Goal: Information Seeking & Learning: Learn about a topic

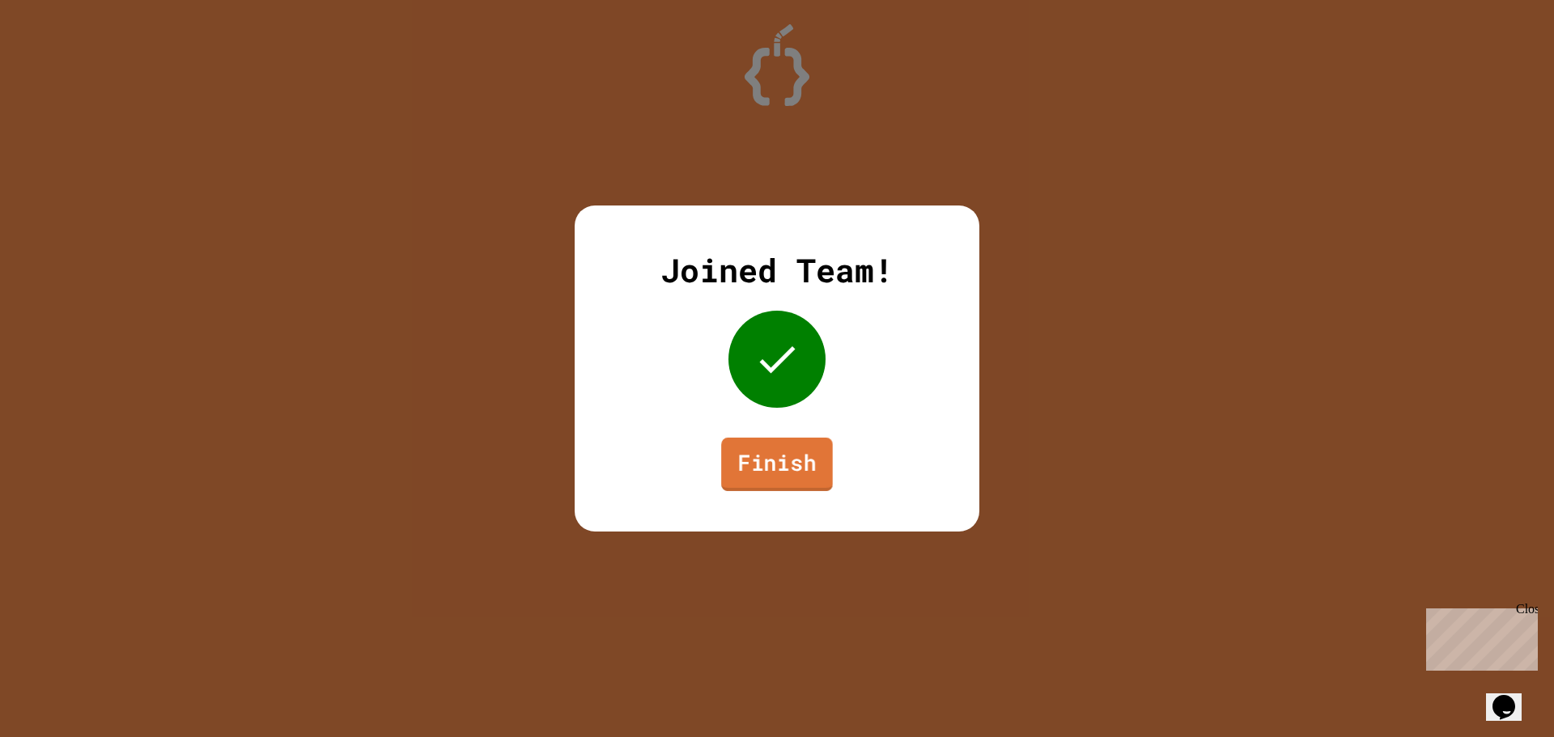
click at [766, 481] on link "Finish" at bounding box center [777, 464] width 112 height 53
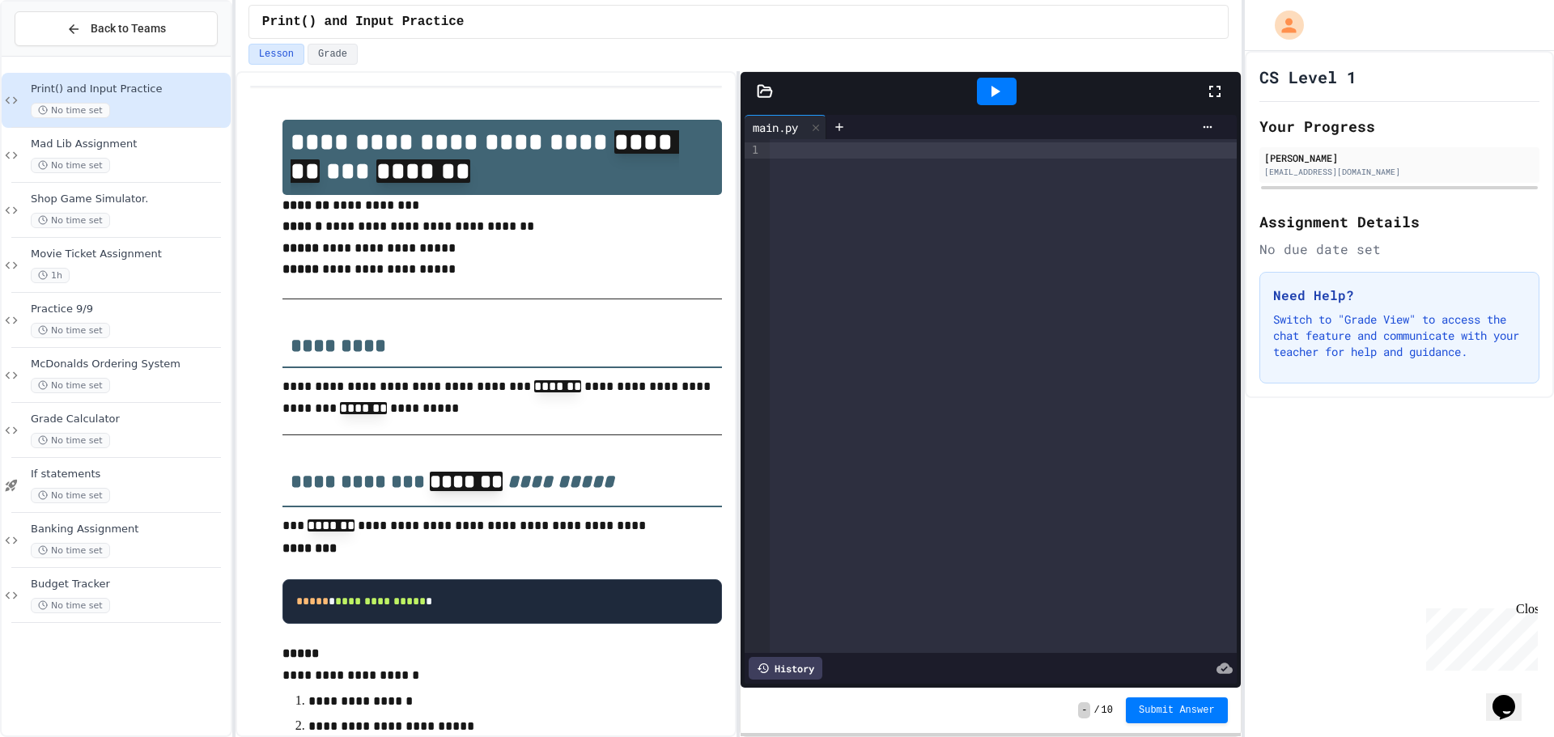
click at [1, 485] on div "Back to Teams Print() and Input Practice No time set Mad Lib Assignment No time…" at bounding box center [116, 368] width 232 height 737
click at [46, 485] on div "If statements No time set" at bounding box center [129, 486] width 197 height 36
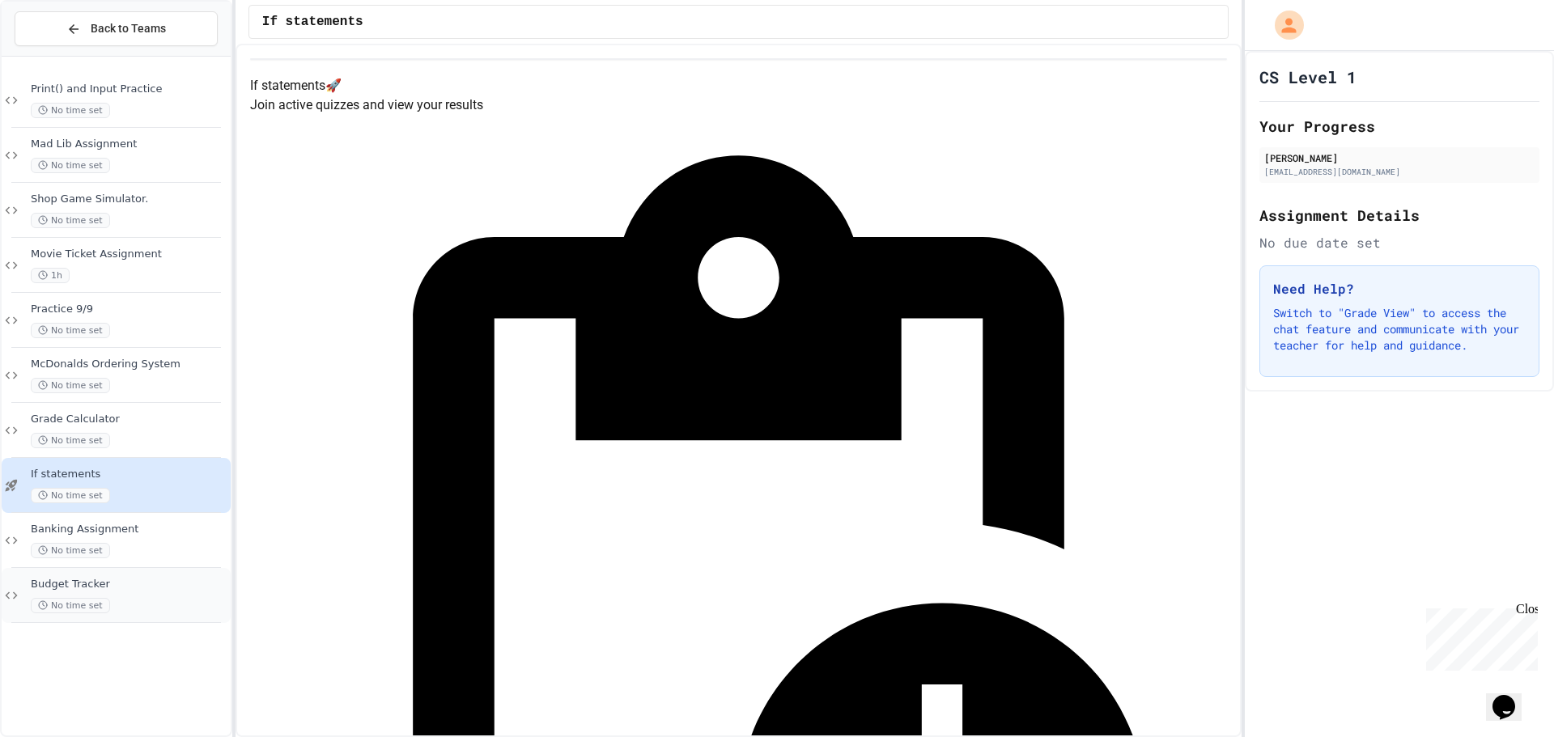
click at [112, 575] on div "Budget Tracker No time set" at bounding box center [116, 595] width 229 height 55
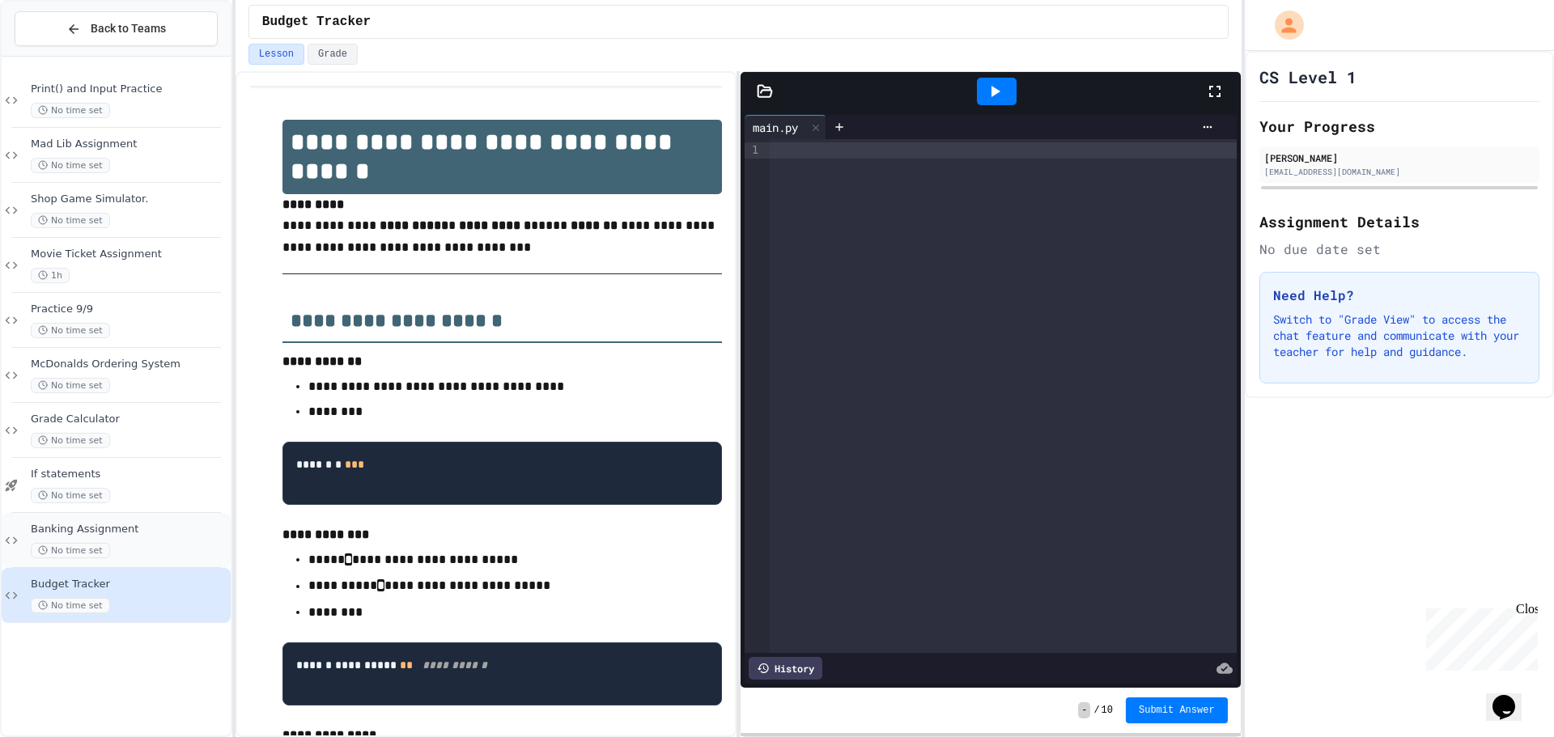
click at [130, 535] on span "Banking Assignment" at bounding box center [129, 530] width 197 height 14
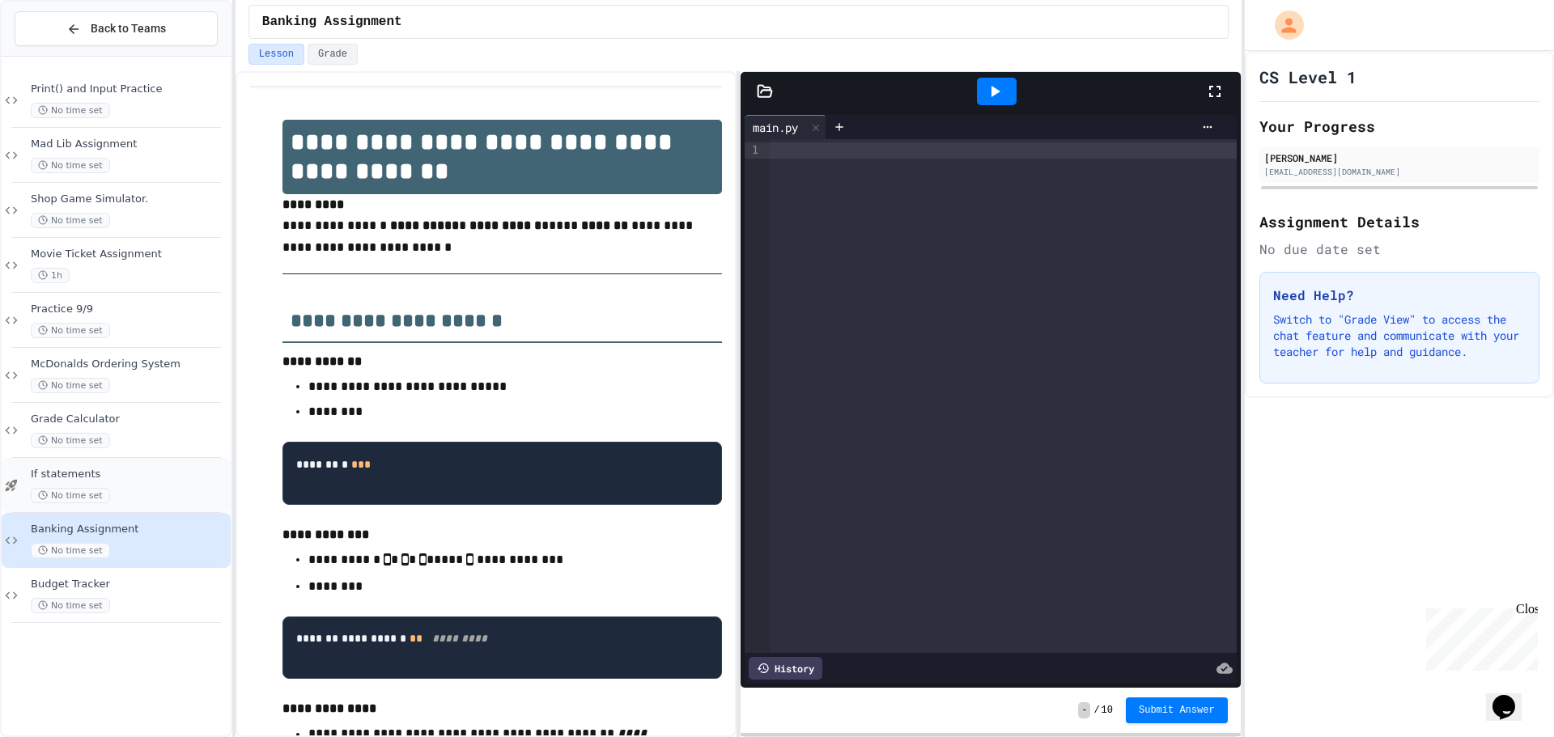
click at [125, 508] on div "If statements No time set" at bounding box center [116, 485] width 229 height 55
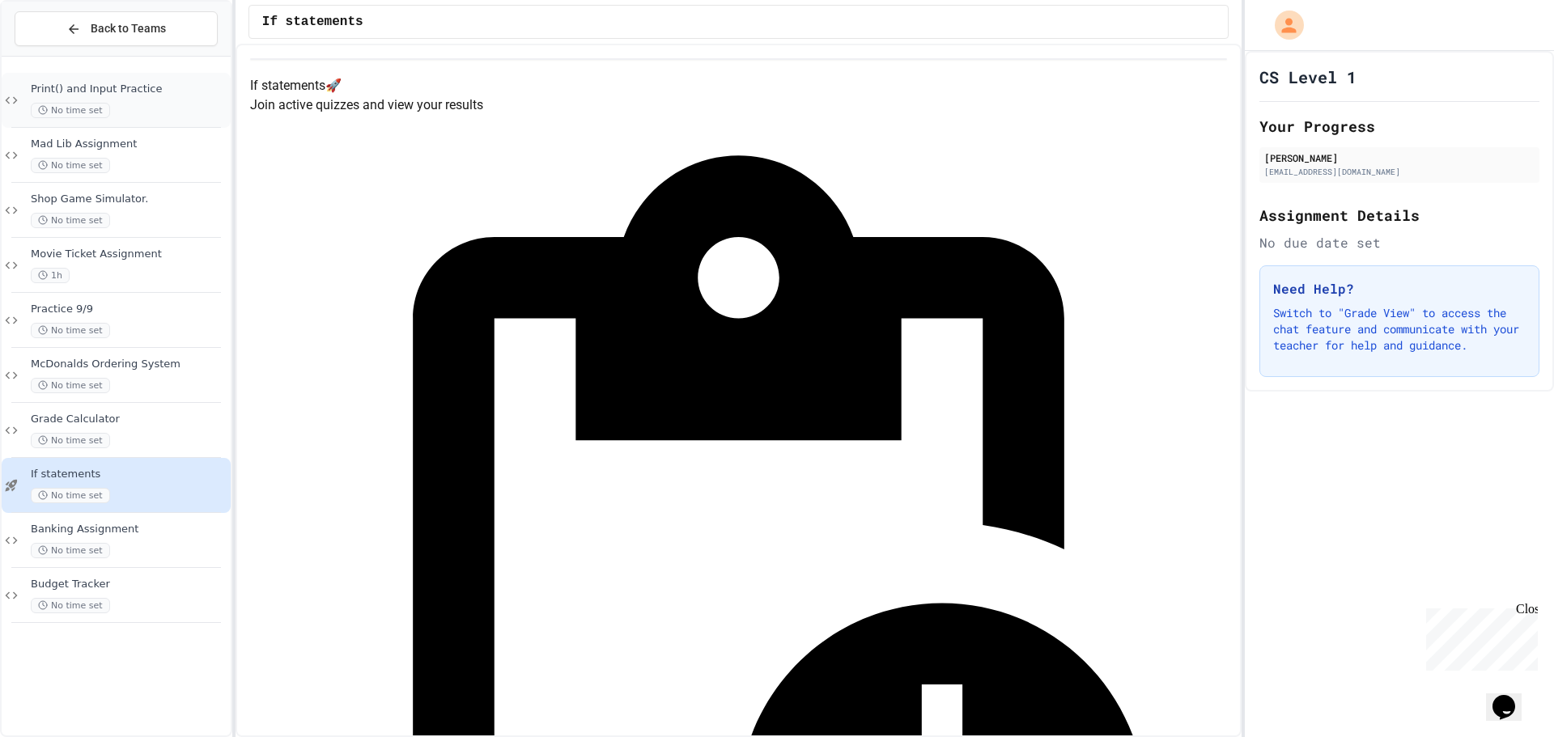
click at [84, 97] on div "Print() and Input Practice No time set" at bounding box center [129, 101] width 197 height 36
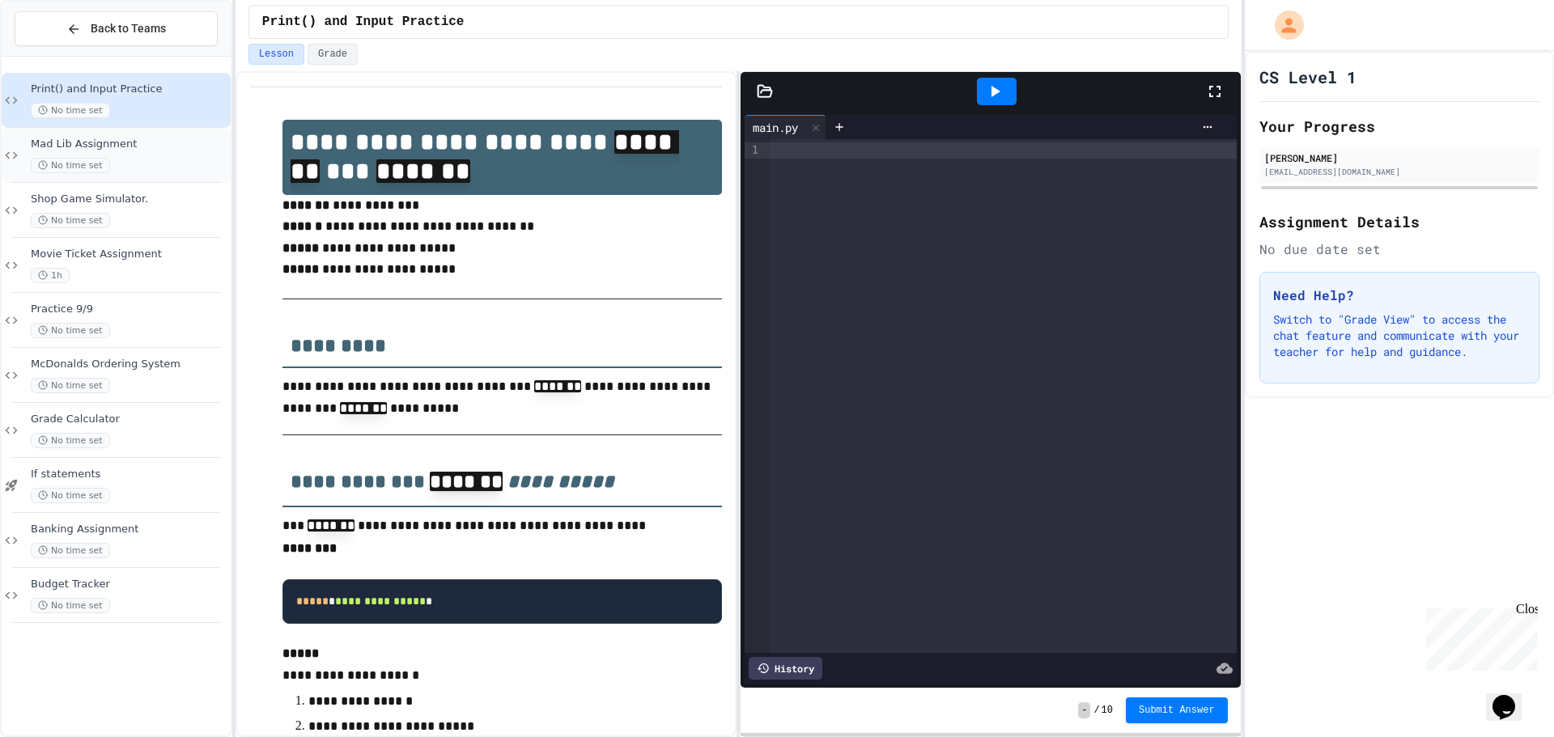
click at [133, 154] on div "Mad Lib Assignment No time set" at bounding box center [129, 156] width 197 height 36
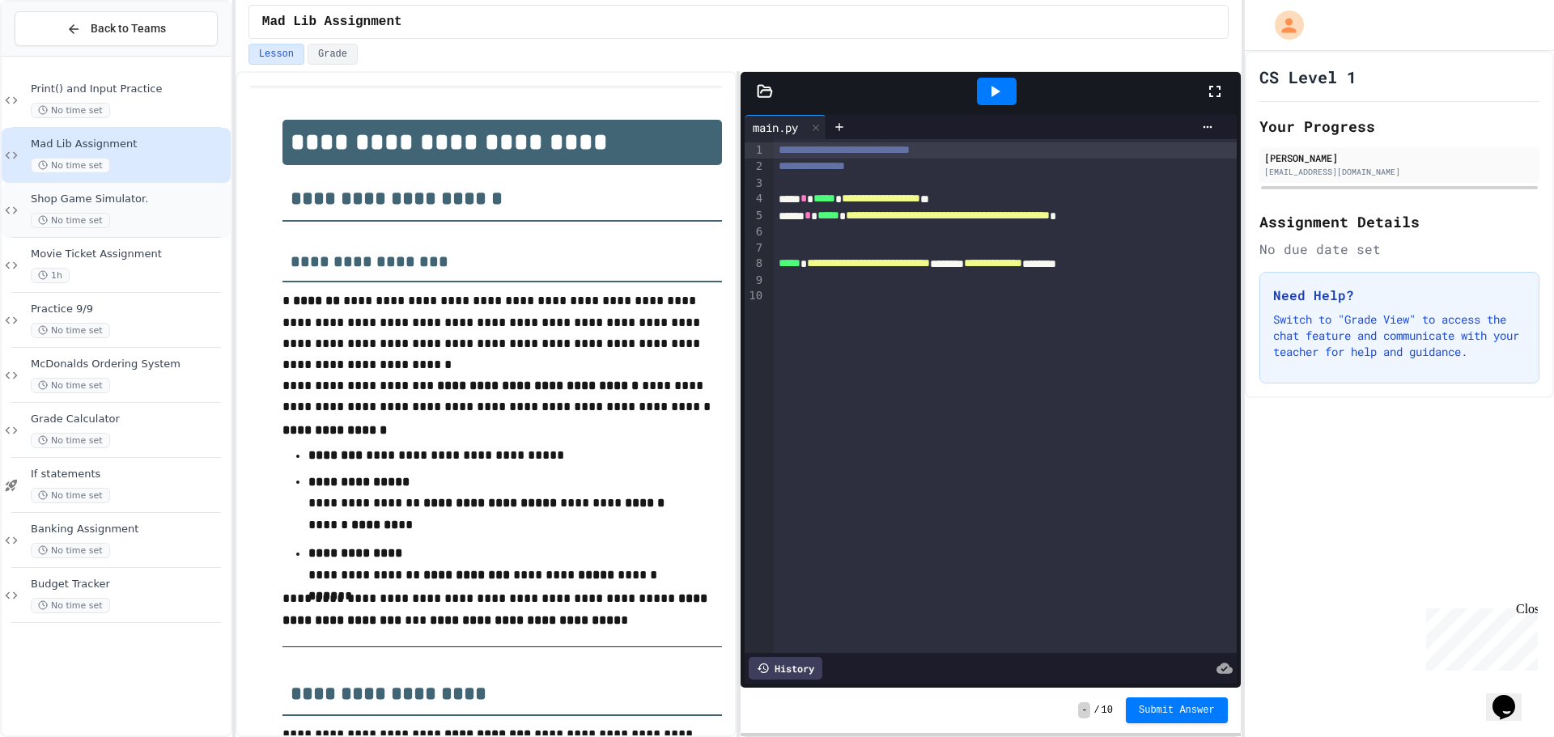
click at [170, 208] on div "Shop Game Simulator. No time set" at bounding box center [129, 211] width 197 height 36
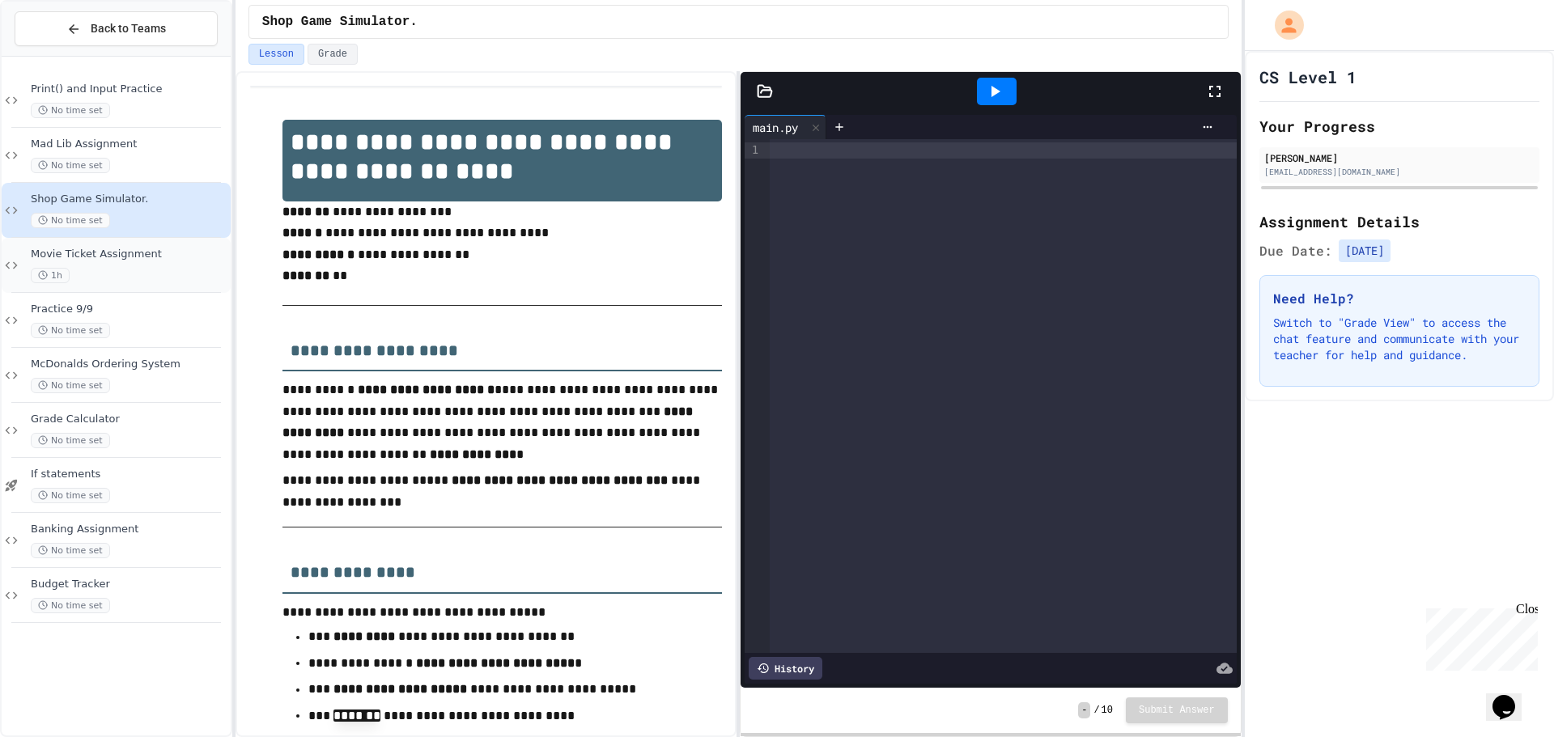
click at [136, 286] on div "Movie Ticket Assignment 1h" at bounding box center [116, 265] width 229 height 55
